Goal: Task Accomplishment & Management: Manage account settings

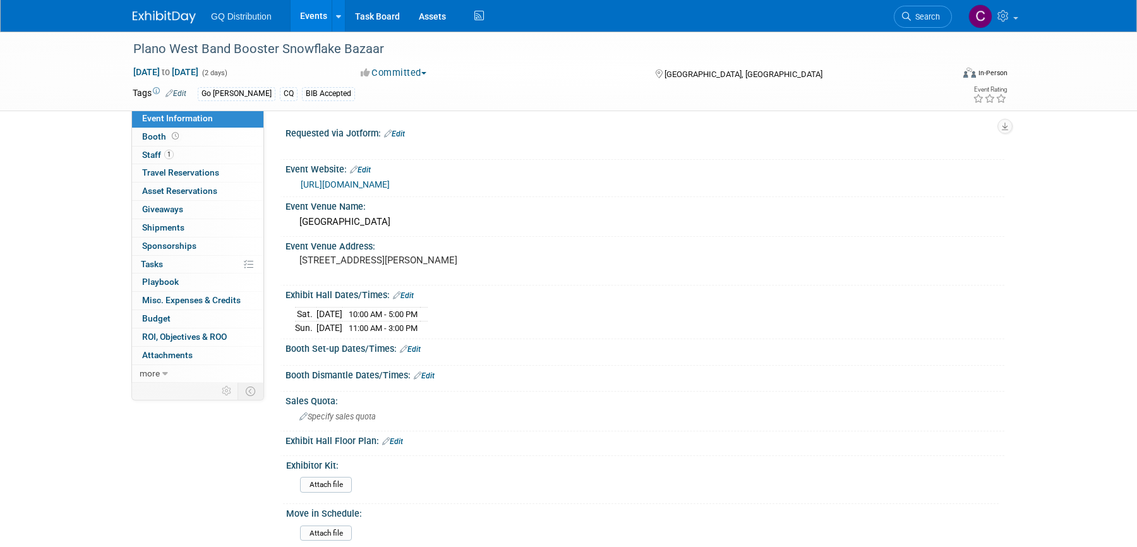
click at [166, 14] on img at bounding box center [164, 17] width 63 height 13
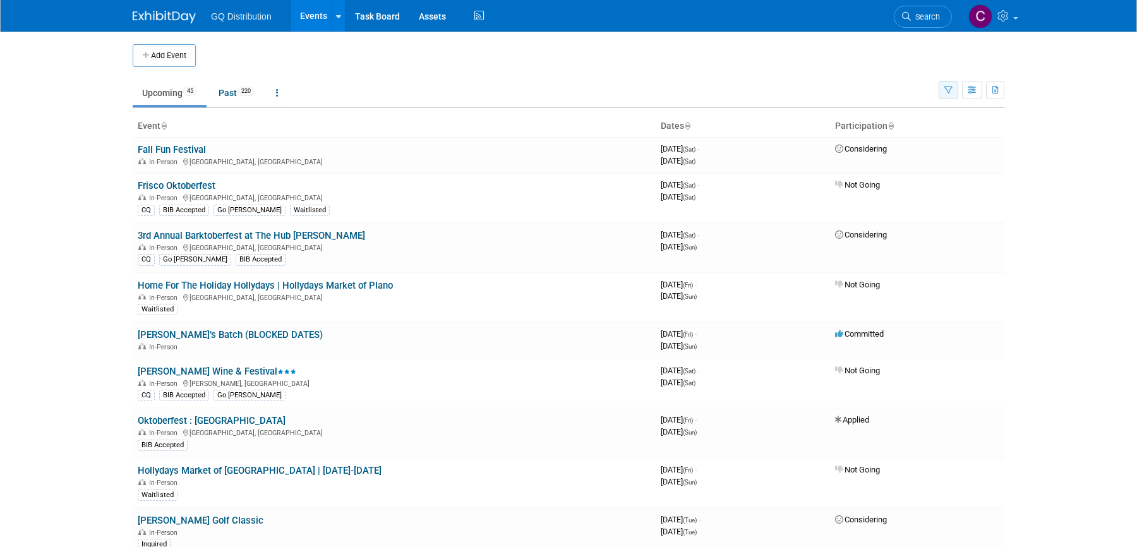
click at [946, 95] on button "button" at bounding box center [949, 90] width 20 height 18
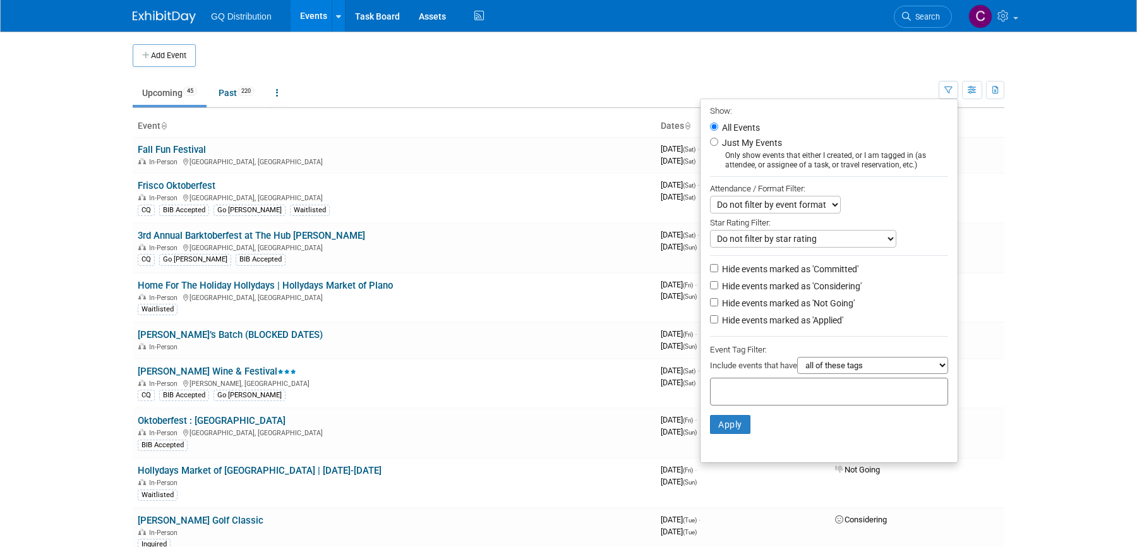
click at [752, 299] on label "Hide events marked as 'Not Going'" at bounding box center [786, 303] width 135 height 13
click at [718, 299] on input "Hide events marked as 'Not Going'" at bounding box center [714, 302] width 8 height 8
checkbox input "true"
click at [727, 421] on button "Apply" at bounding box center [730, 424] width 40 height 19
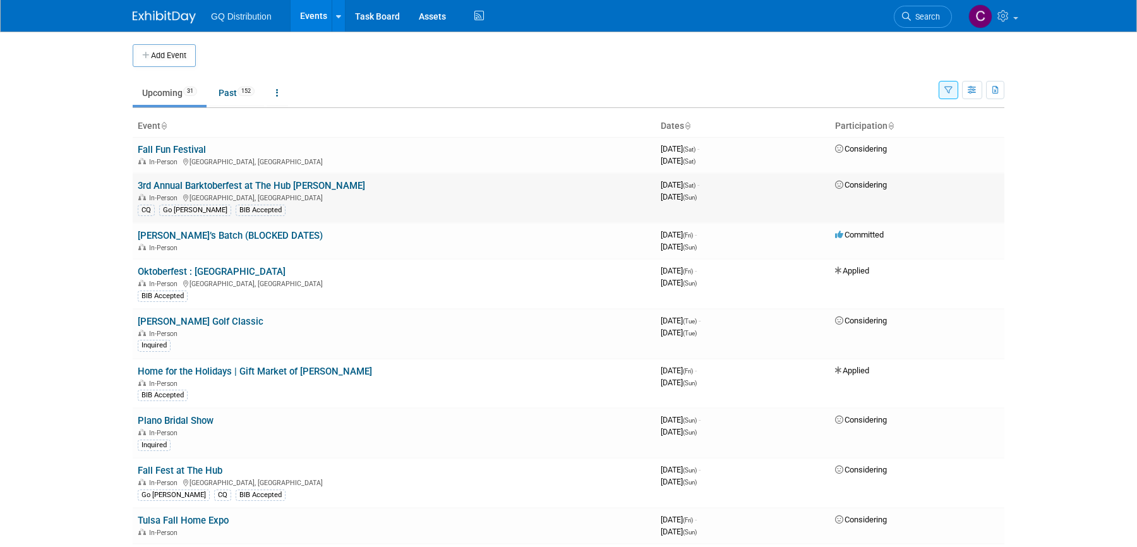
click at [188, 185] on link "3rd Annual Barktoberfest at The Hub [PERSON_NAME]" at bounding box center [251, 185] width 227 height 11
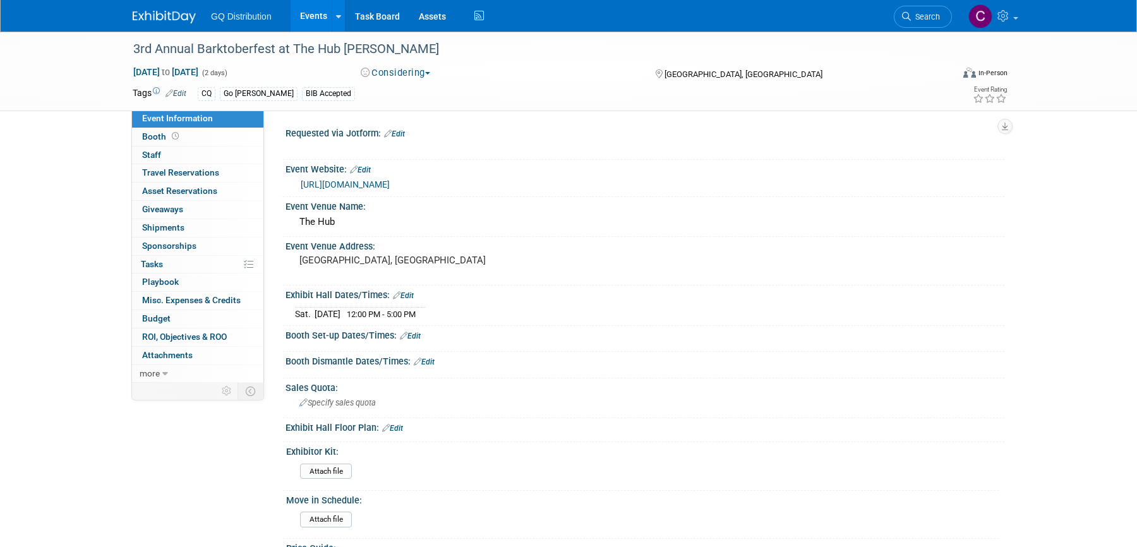
click at [377, 185] on link "https://docs.google.com/forms/d/e/1FAIpQLSc69QNhP-edf_d-68JijTFssl2r6rfj5EC0Fk5…" at bounding box center [345, 184] width 89 height 10
click at [157, 16] on img at bounding box center [164, 17] width 63 height 13
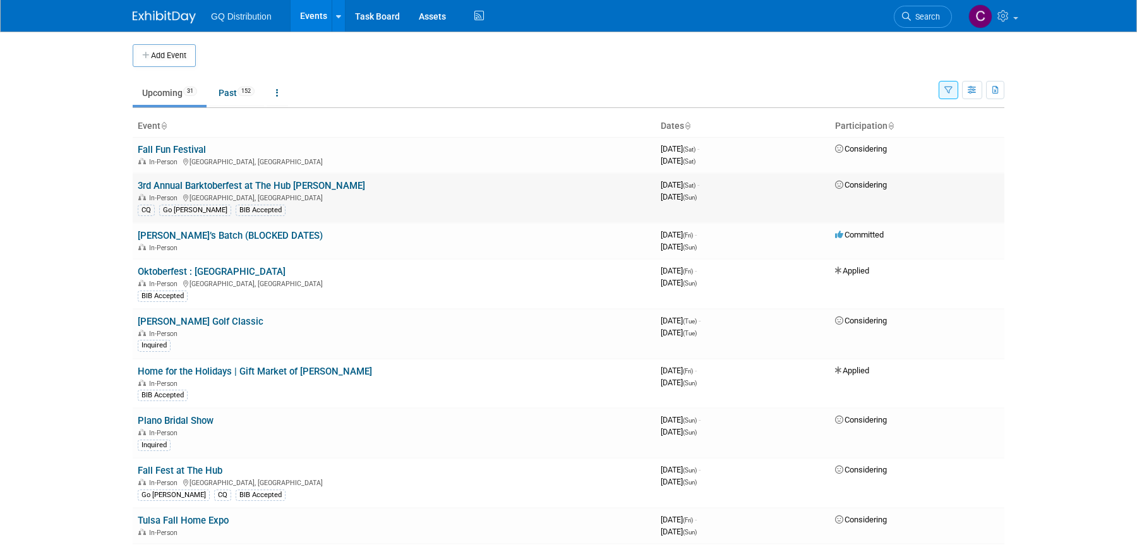
click at [202, 186] on link "3rd Annual Barktoberfest at The Hub [PERSON_NAME]" at bounding box center [251, 185] width 227 height 11
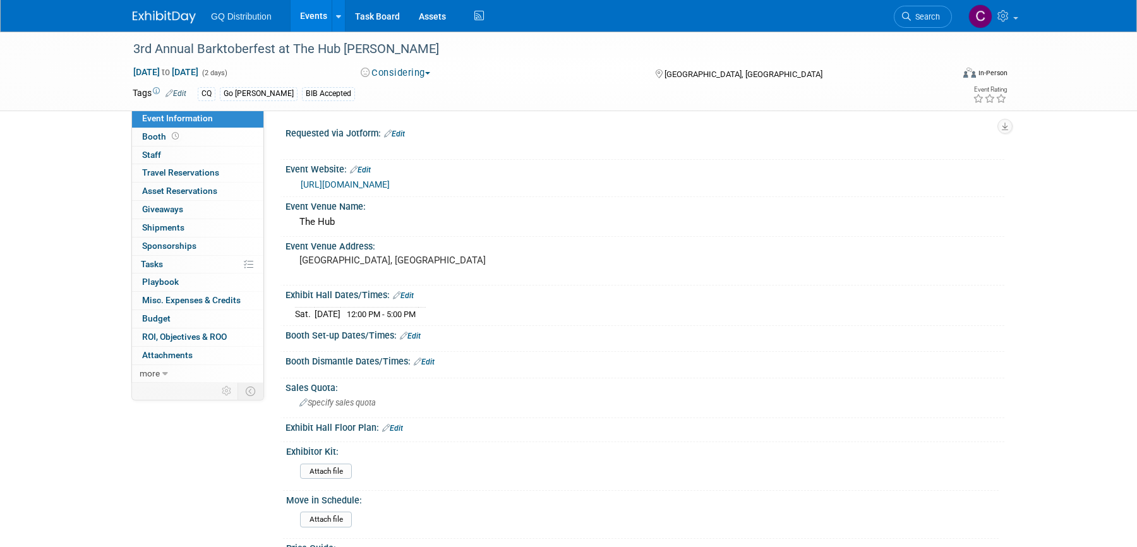
click at [390, 186] on link "https://docs.google.com/forms/d/e/1FAIpQLSc69QNhP-edf_d-68JijTFssl2r6rfj5EC0Fk5…" at bounding box center [345, 184] width 89 height 10
click at [199, 73] on span "Oct 4, 2025 to Oct 5, 2025" at bounding box center [166, 71] width 66 height 11
select select "9"
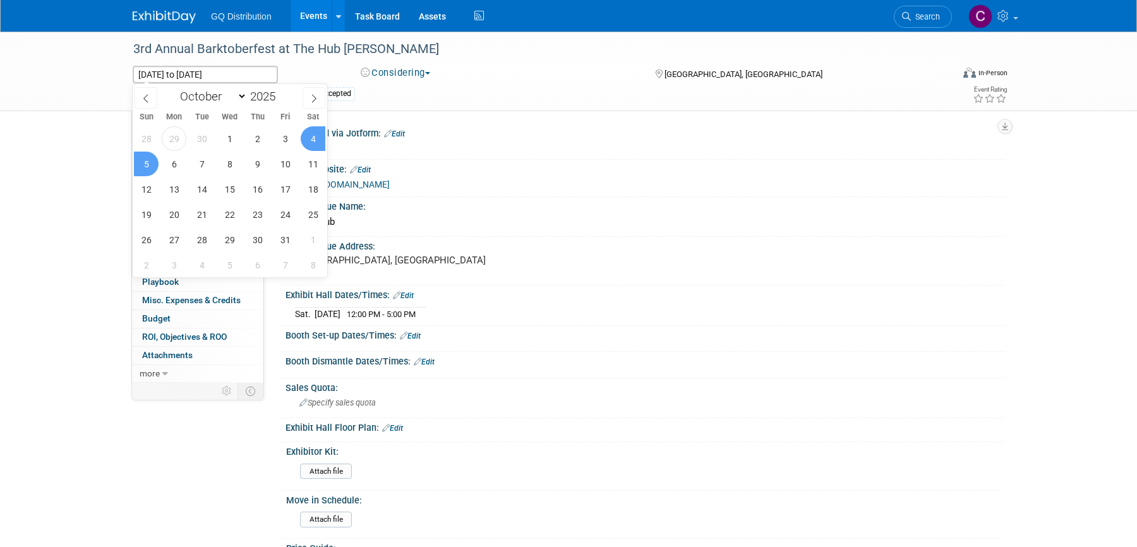
click at [147, 164] on span "5" at bounding box center [146, 164] width 25 height 25
type input "Oct 5, 2025"
click at [149, 162] on span "5" at bounding box center [146, 164] width 25 height 25
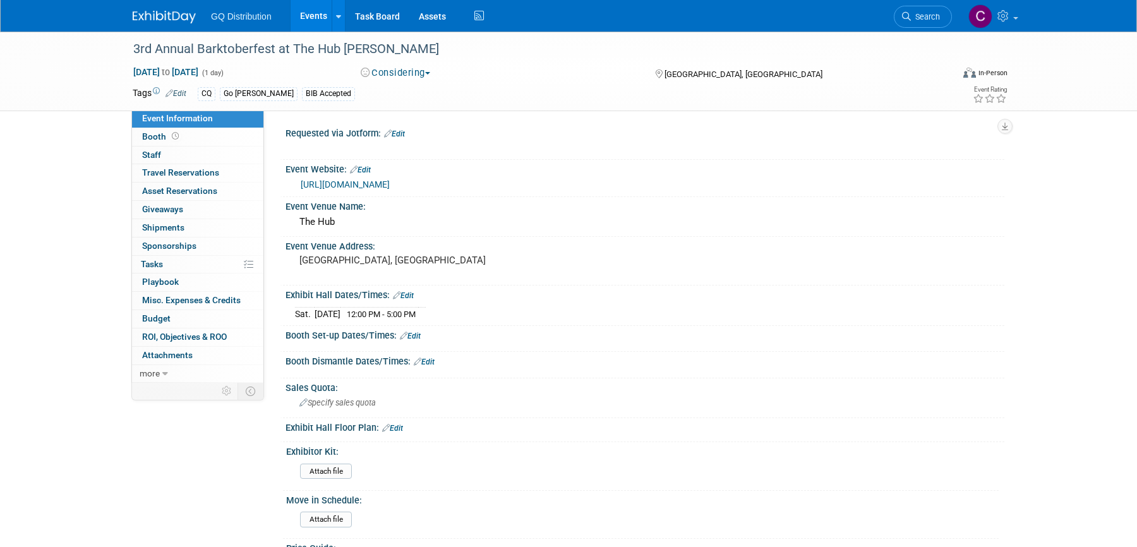
click at [160, 20] on img at bounding box center [164, 17] width 63 height 13
